Goal: Find specific page/section: Find specific page/section

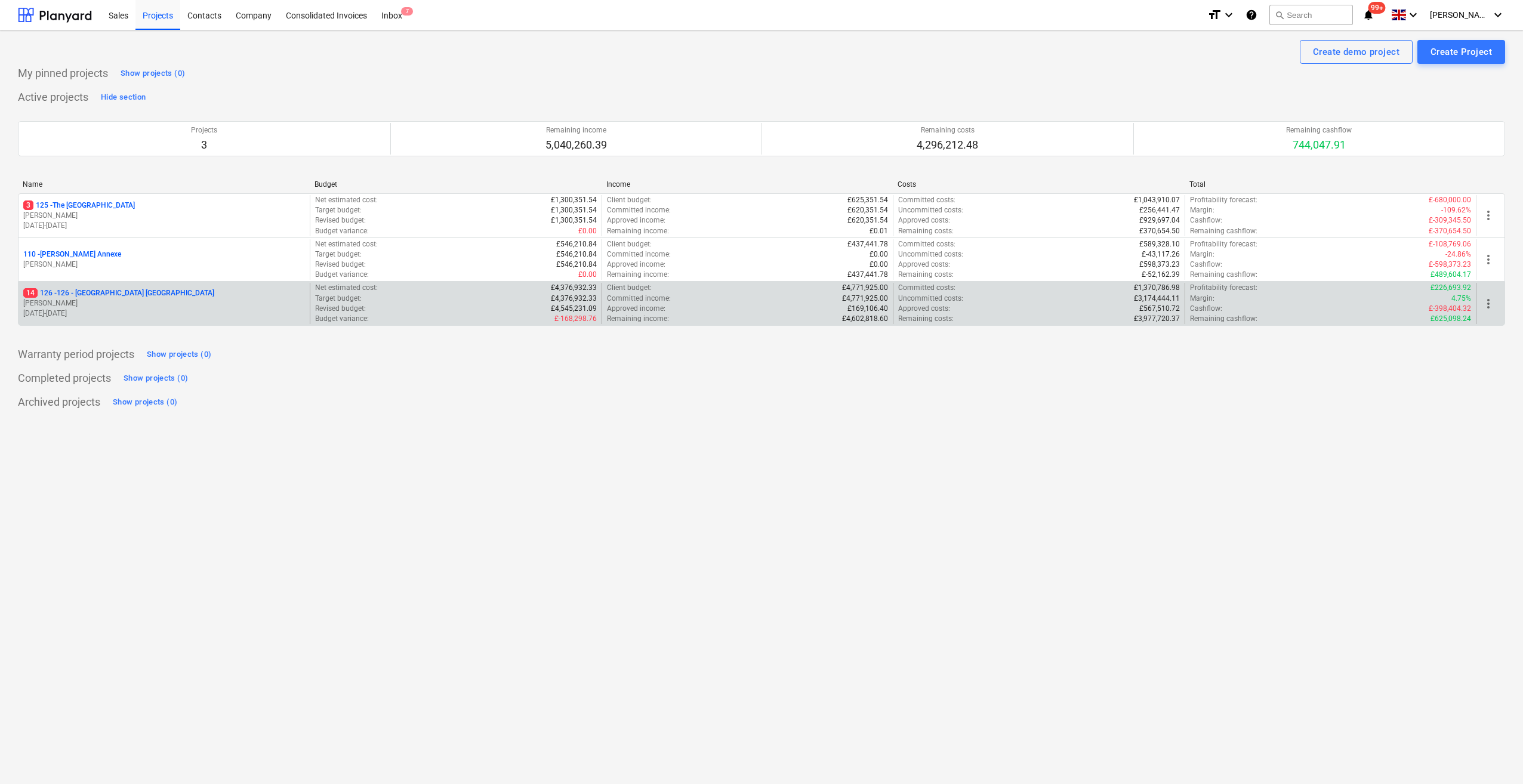
click at [98, 294] on p "14 126 - 126 - [GEOGRAPHIC_DATA] [GEOGRAPHIC_DATA]" at bounding box center [119, 293] width 191 height 10
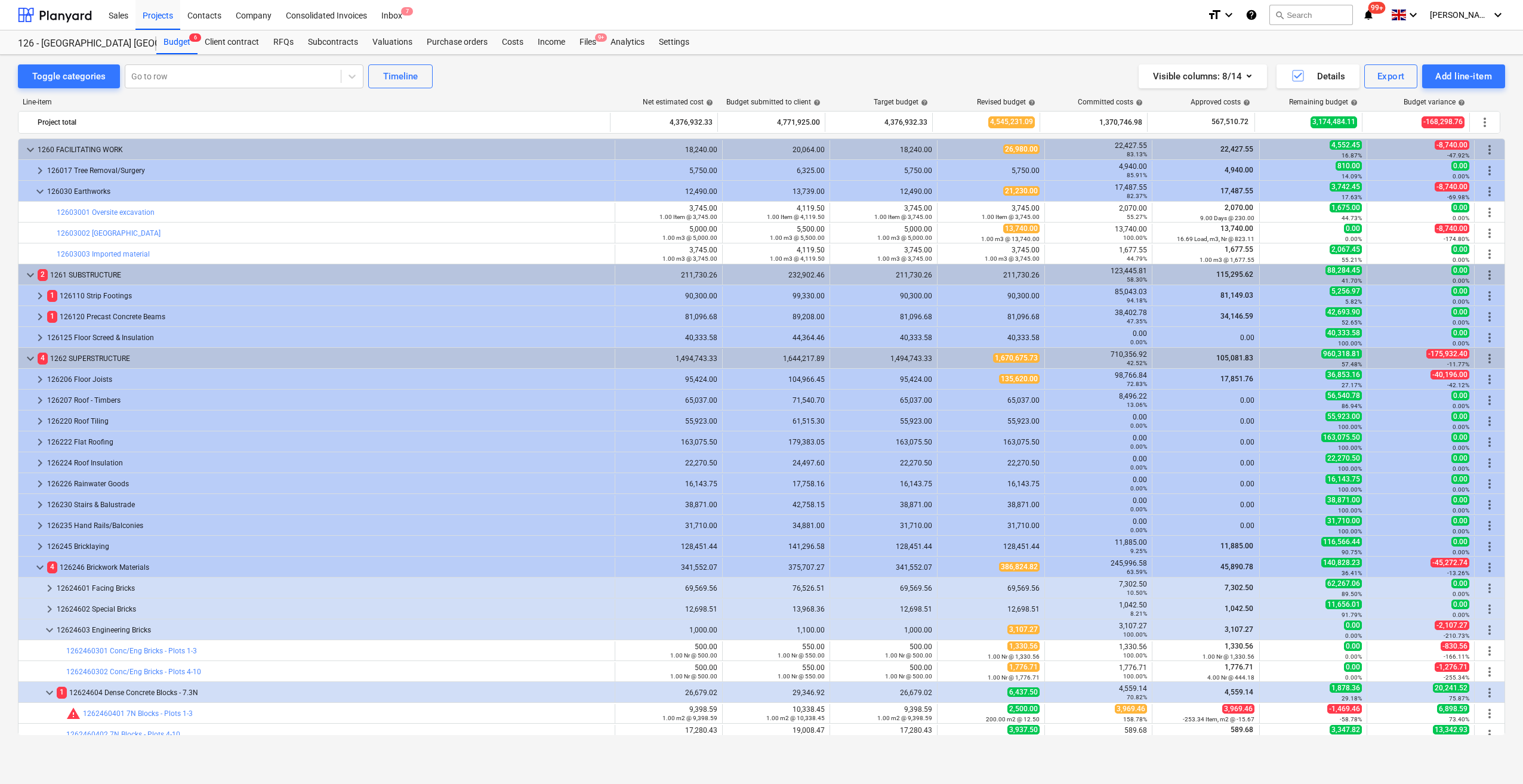
scroll to position [401, 0]
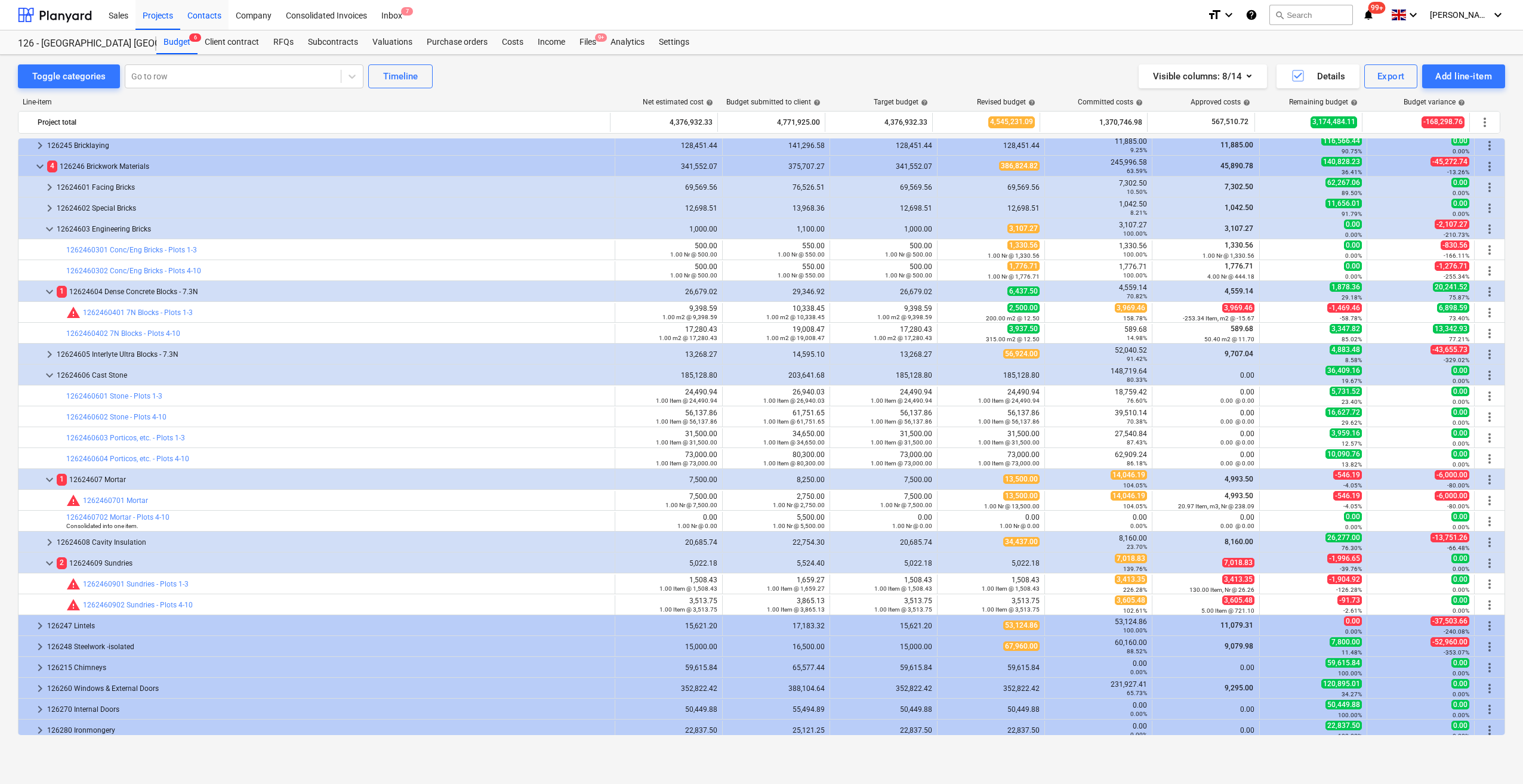
click at [213, 18] on div "Contacts" at bounding box center [204, 14] width 49 height 30
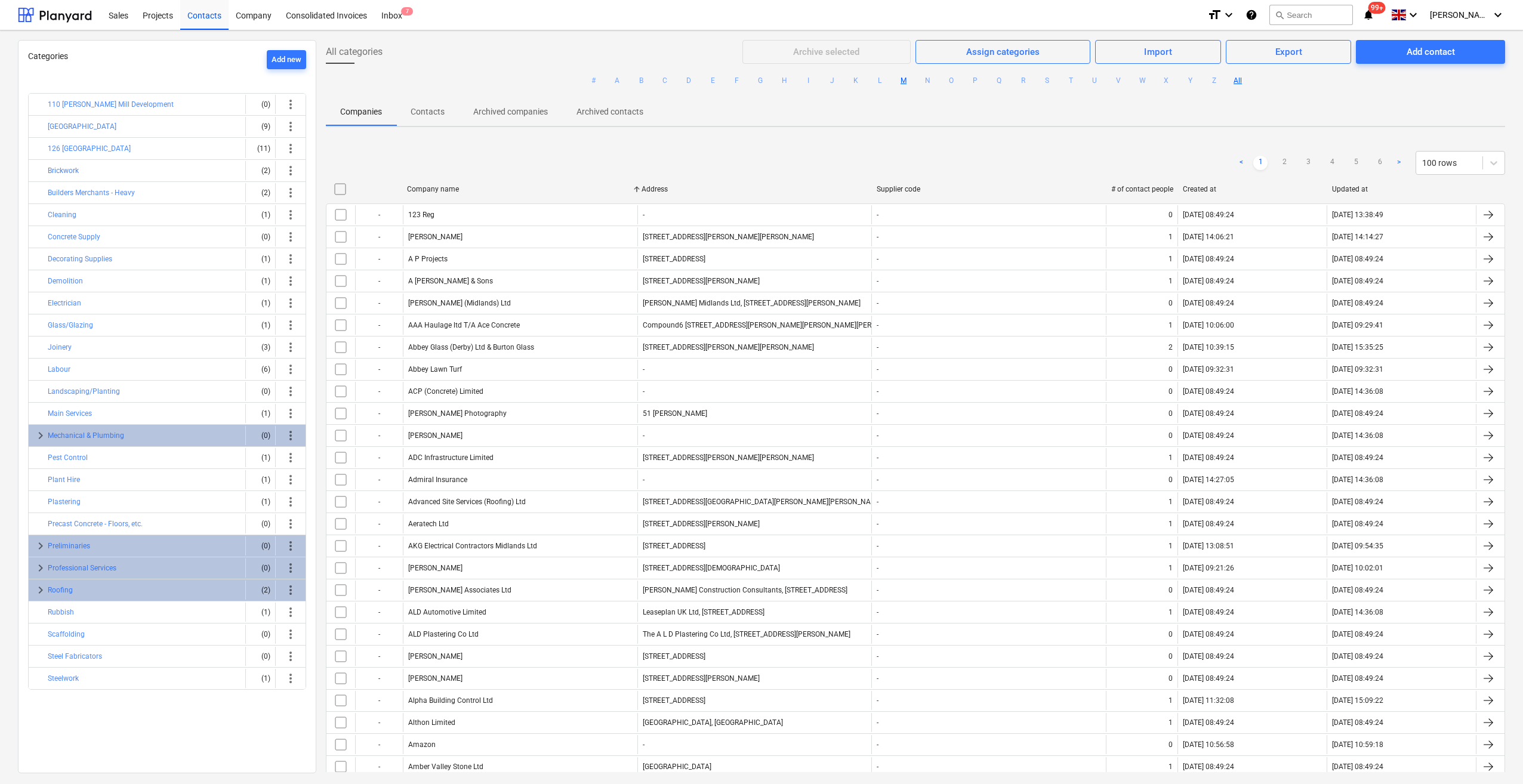
click at [896, 81] on button "M" at bounding box center [903, 80] width 14 height 14
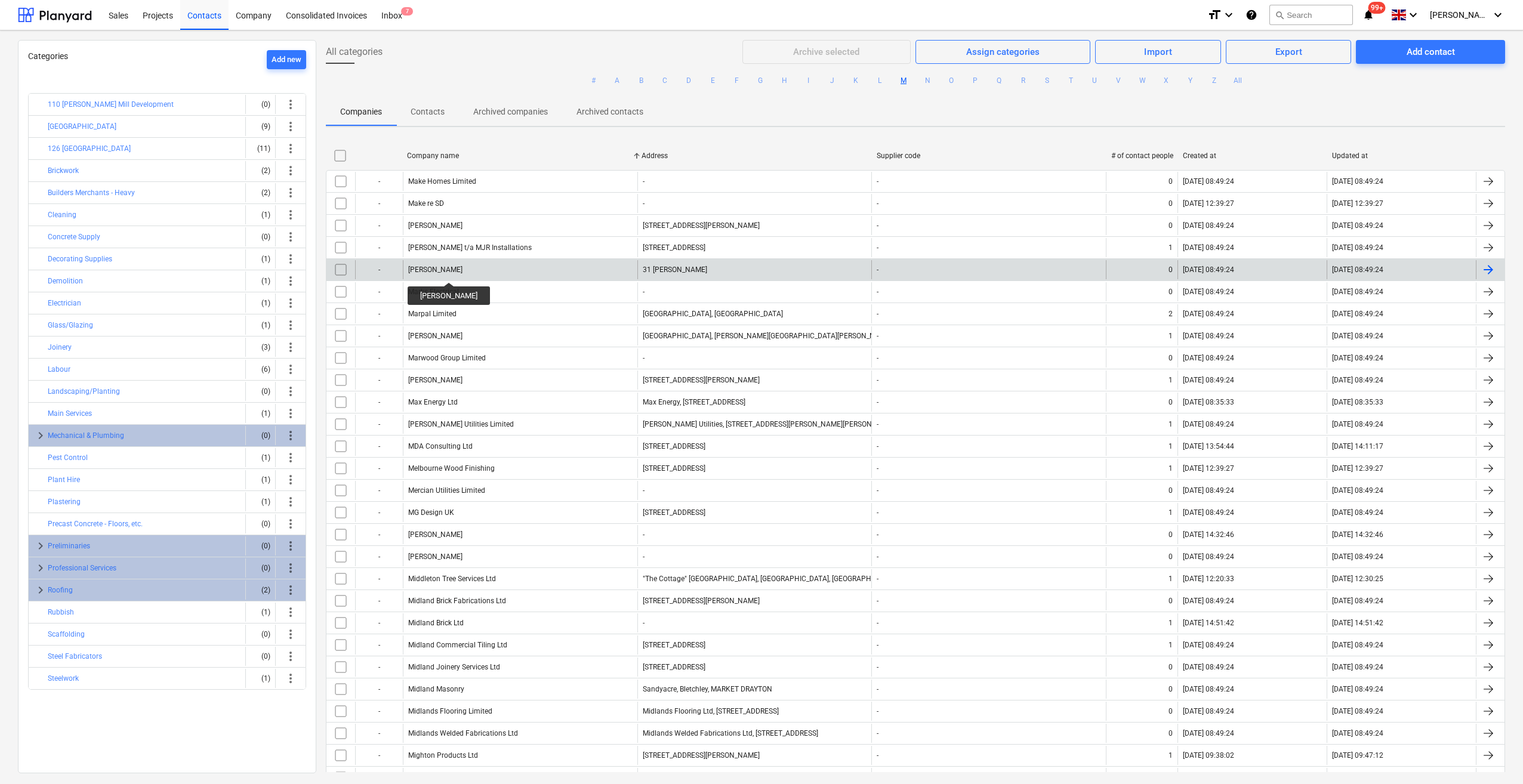
click at [445, 271] on div "[PERSON_NAME]" at bounding box center [435, 270] width 54 height 8
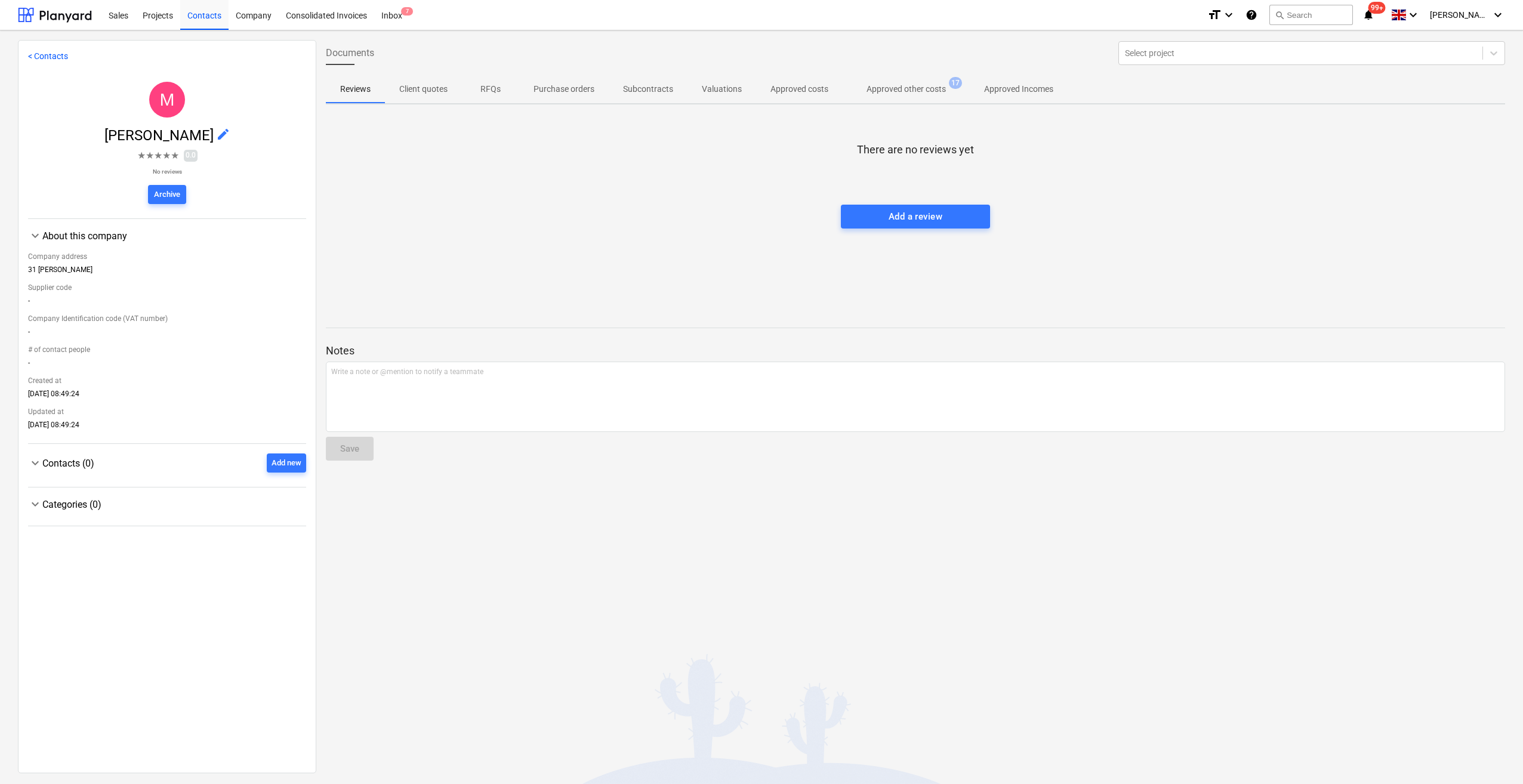
click at [896, 95] on p "Approved other costs" at bounding box center [906, 89] width 79 height 12
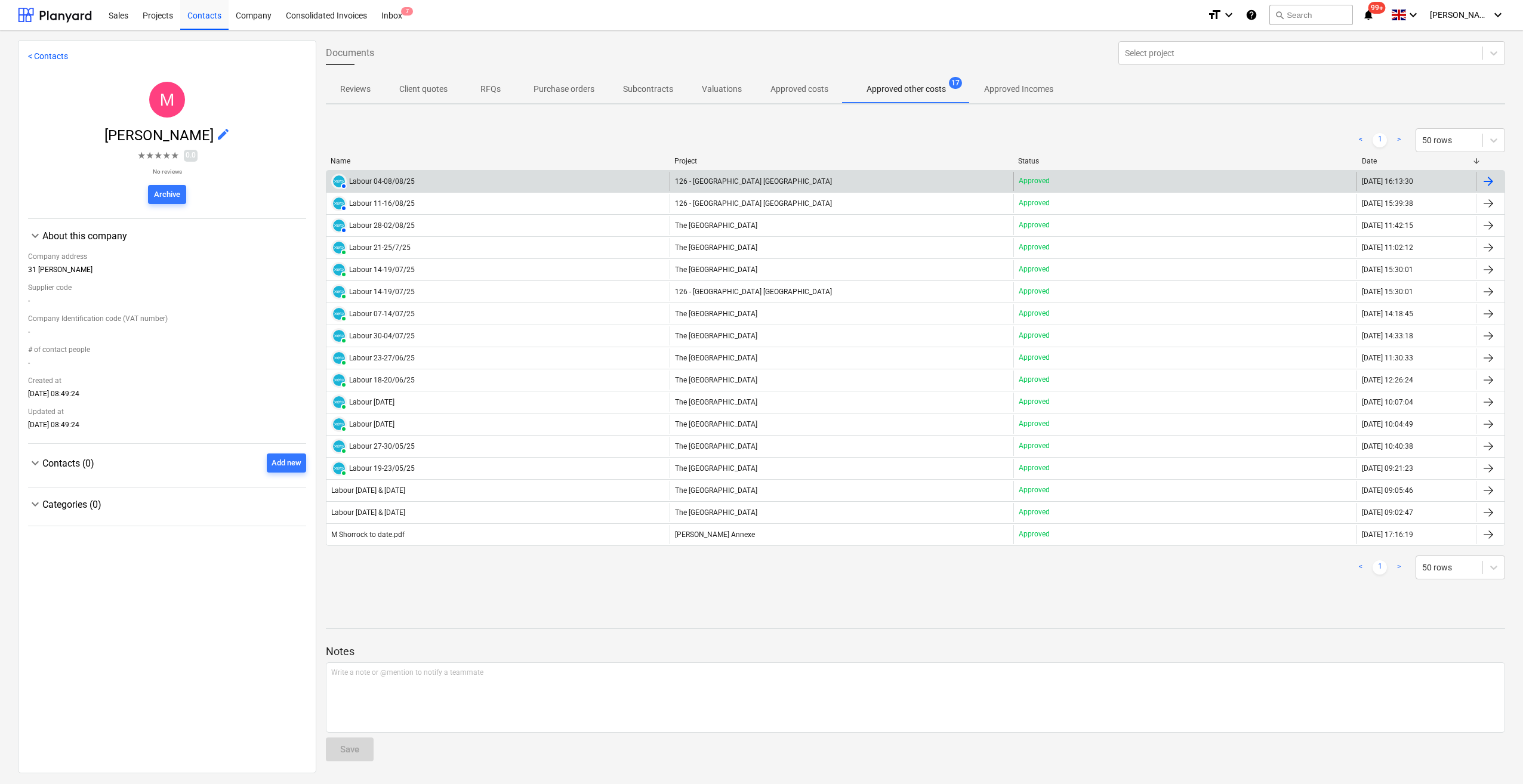
click at [400, 174] on div "AUTHORISED Labour 04-08/08/25" at bounding box center [373, 181] width 84 height 16
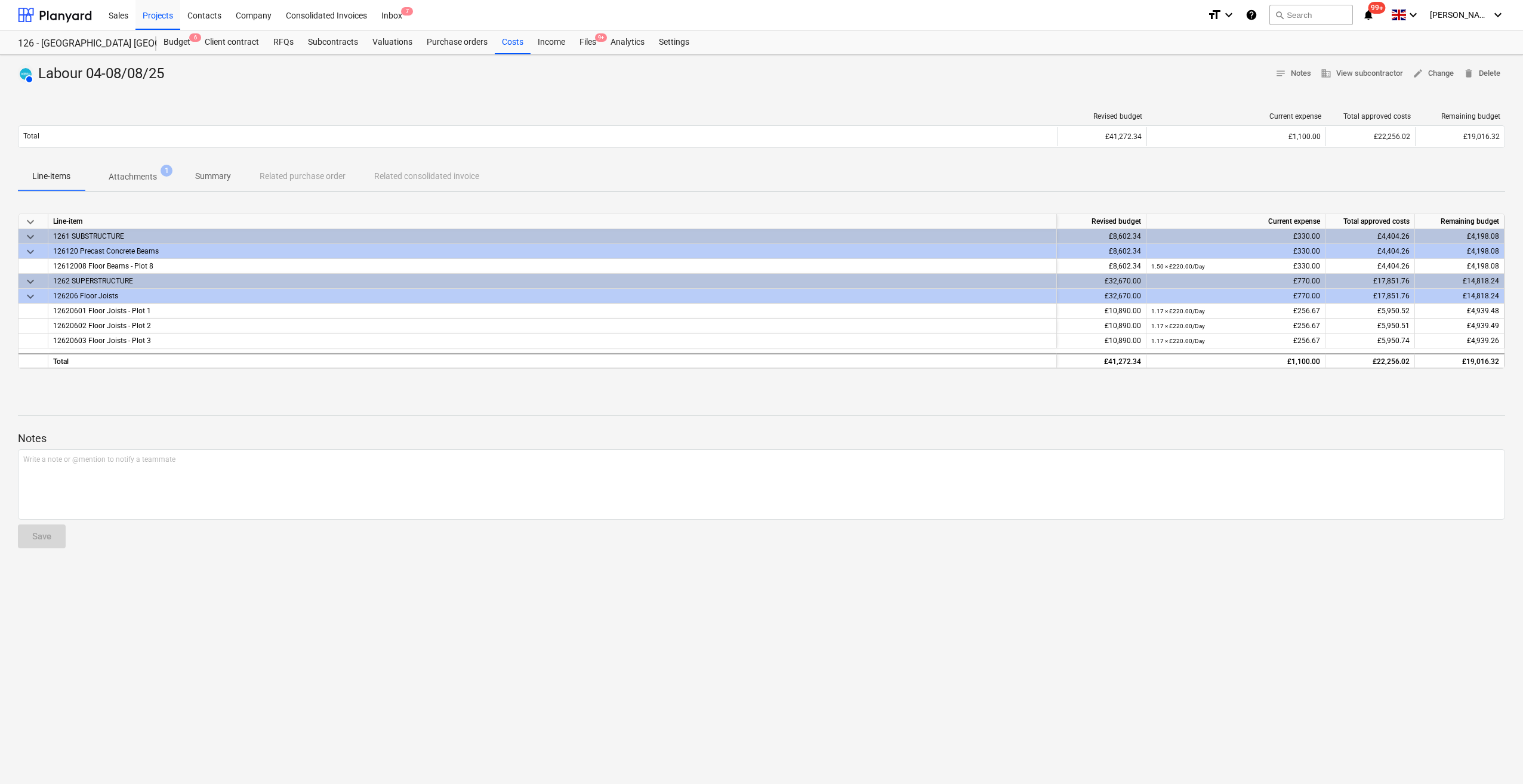
click at [138, 173] on p "Attachments" at bounding box center [133, 177] width 49 height 12
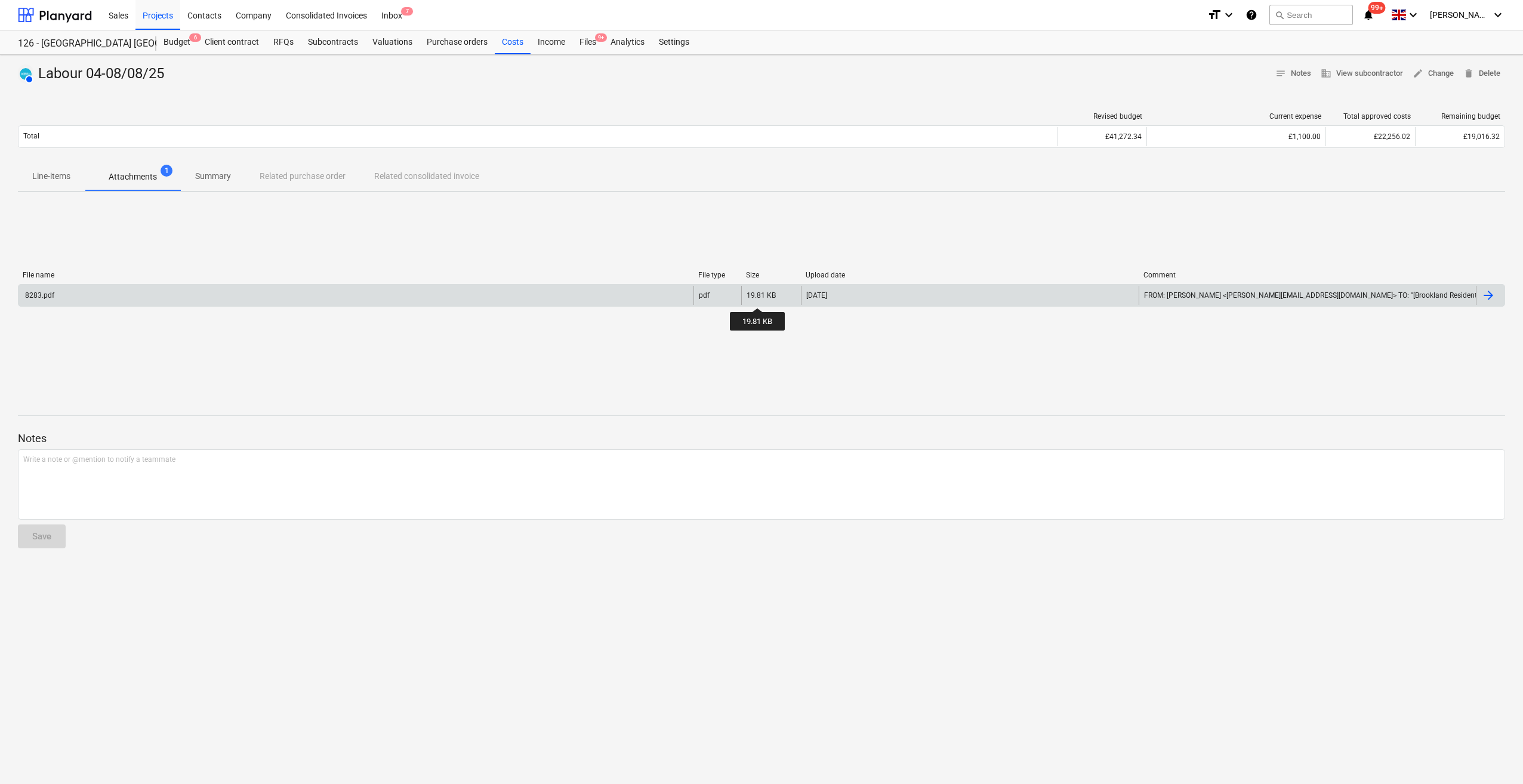
click at [758, 297] on div "19.81 KB" at bounding box center [761, 295] width 29 height 8
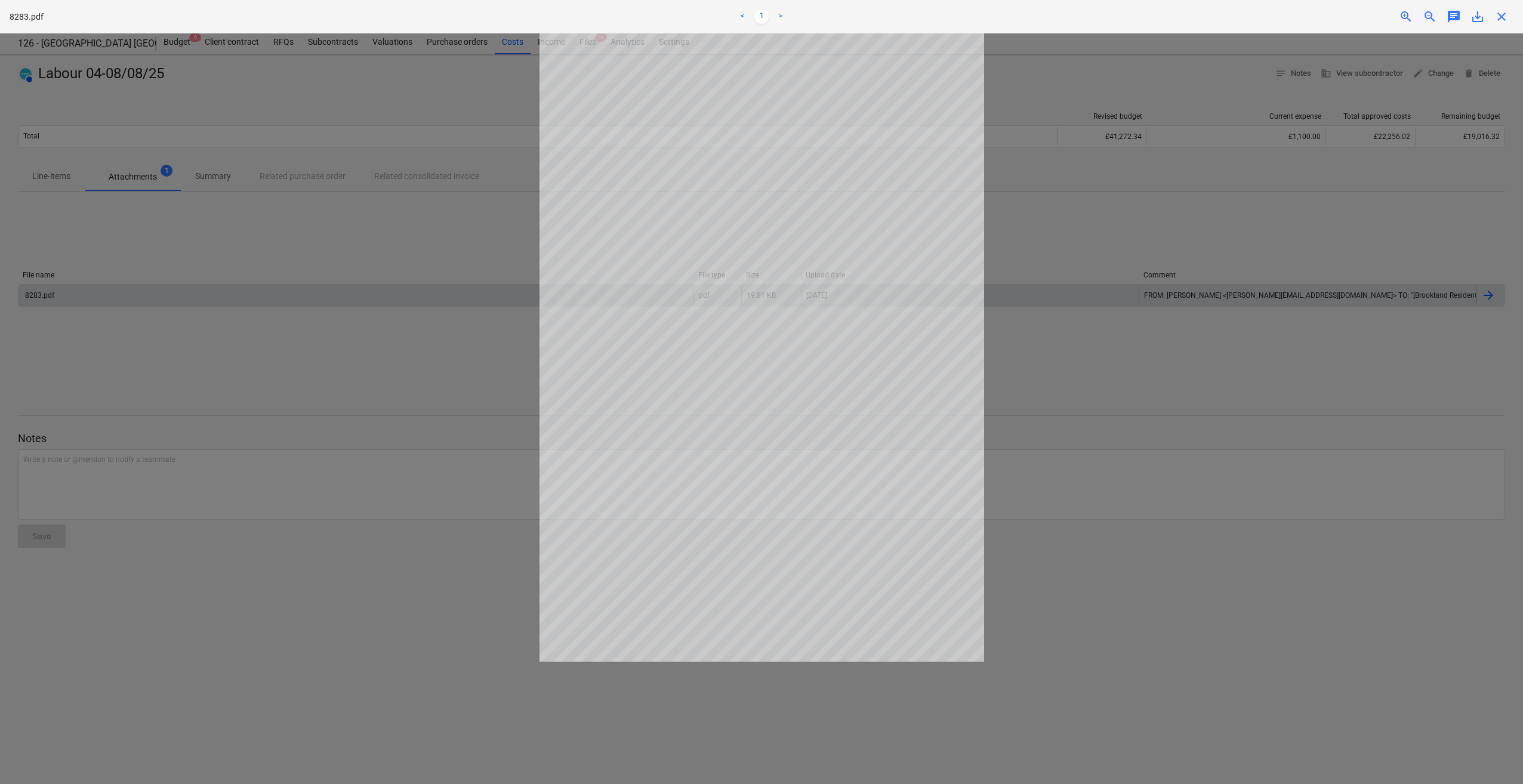
click at [1502, 16] on span "close" at bounding box center [1501, 16] width 14 height 14
